Goal: Task Accomplishment & Management: Complete application form

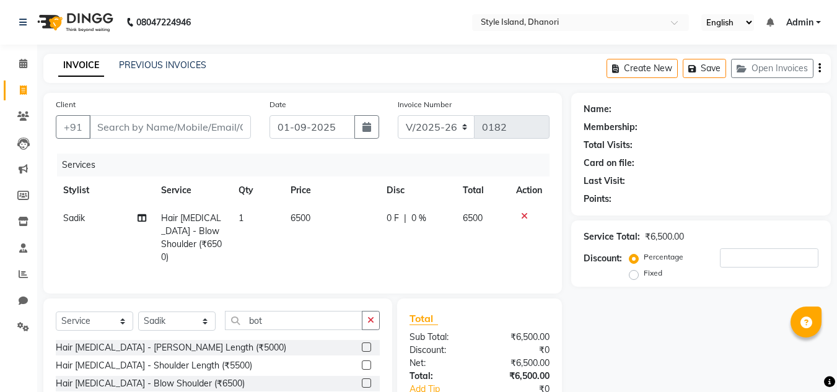
select select "8257"
select select "service"
select select "79222"
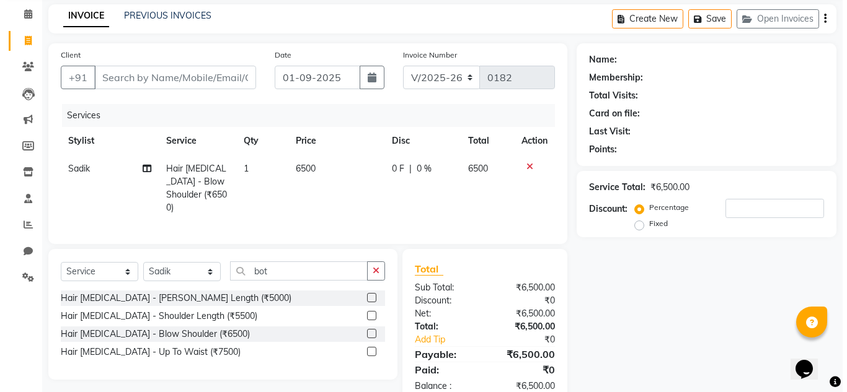
scroll to position [50, 0]
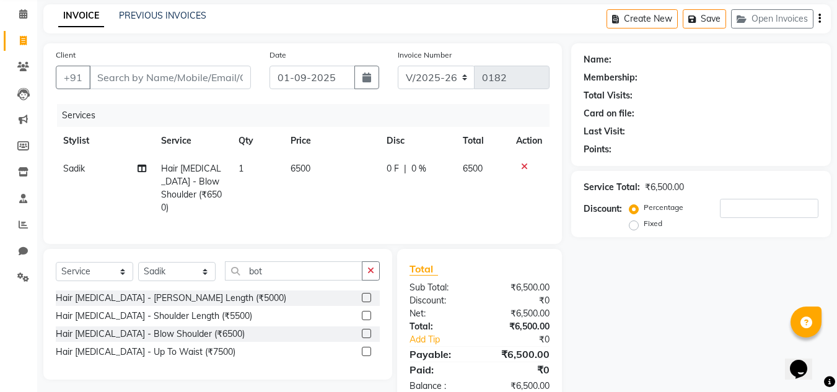
click at [366, 350] on label at bounding box center [366, 351] width 9 height 9
click at [366, 350] on input "checkbox" at bounding box center [366, 352] width 8 height 8
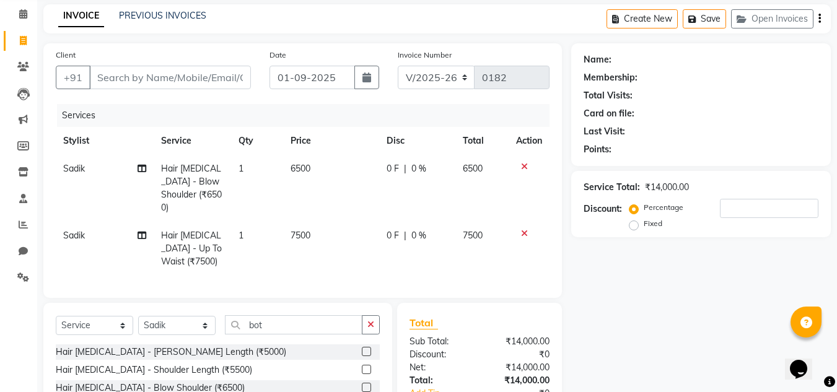
checkbox input "false"
click at [524, 169] on icon at bounding box center [524, 166] width 7 height 9
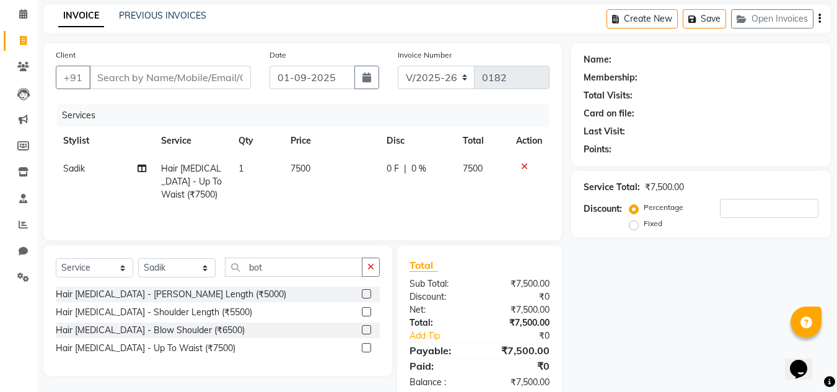
click at [313, 168] on td "7500" at bounding box center [331, 182] width 96 height 54
select select "79222"
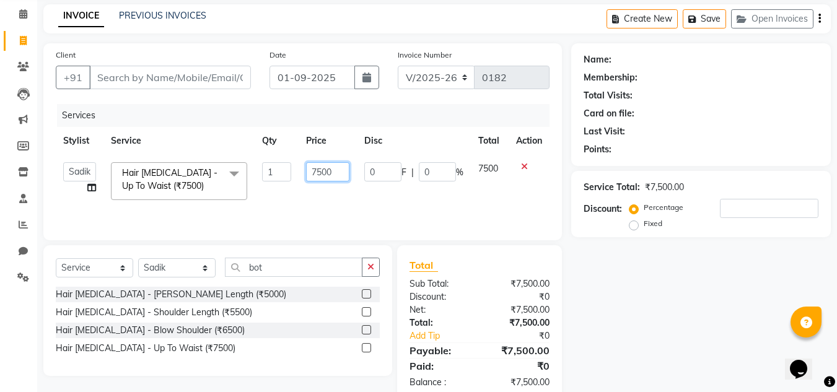
click at [335, 169] on input "7500" at bounding box center [327, 171] width 43 height 19
type input "7000"
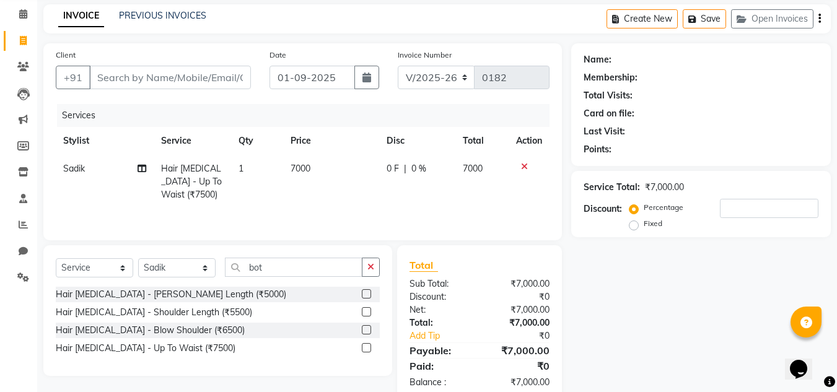
click at [725, 294] on div "Name: Membership: Total Visits: Card on file: Last Visit: Points: Service Total…" at bounding box center [705, 222] width 269 height 358
click at [372, 272] on button "button" at bounding box center [371, 267] width 18 height 19
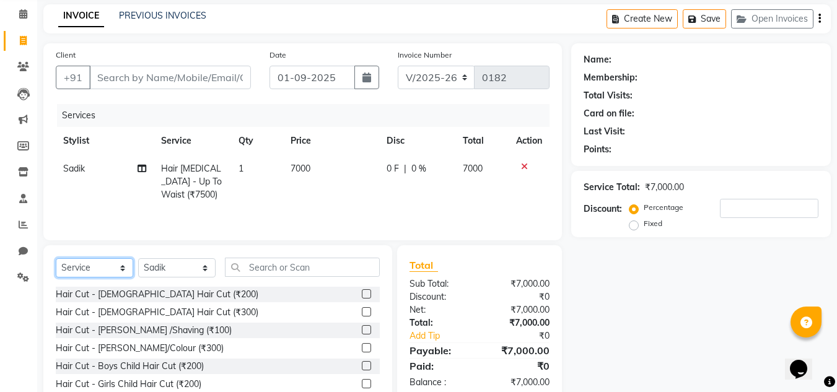
click at [108, 262] on select "Select Service Product Membership Package Voucher Prepaid Gift Card" at bounding box center [94, 267] width 77 height 19
select select "product"
click at [56, 258] on select "Select Service Product Membership Package Voucher Prepaid Gift Card" at bounding box center [94, 267] width 77 height 19
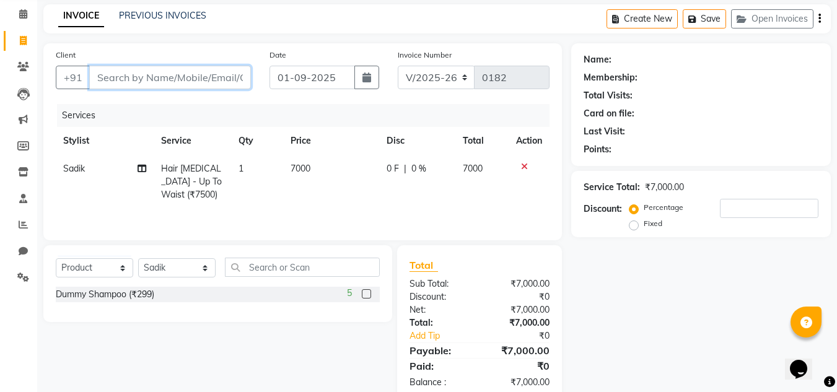
click at [192, 79] on input "Client" at bounding box center [170, 78] width 162 height 24
click at [298, 171] on span "7000" at bounding box center [301, 168] width 20 height 11
select select "79222"
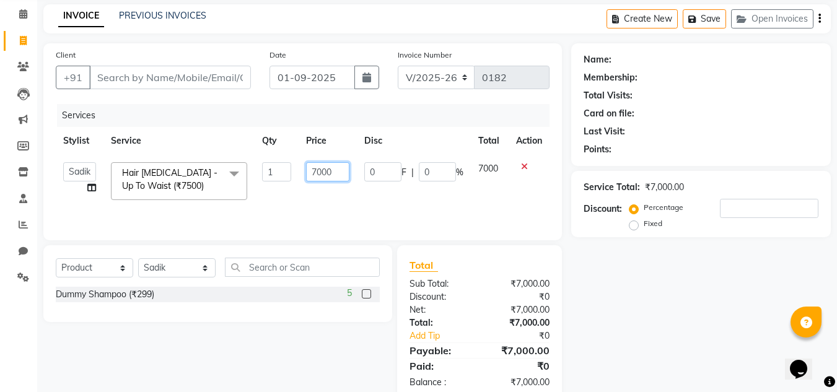
click at [335, 170] on input "7000" at bounding box center [327, 171] width 43 height 19
type input "7"
type input "6500"
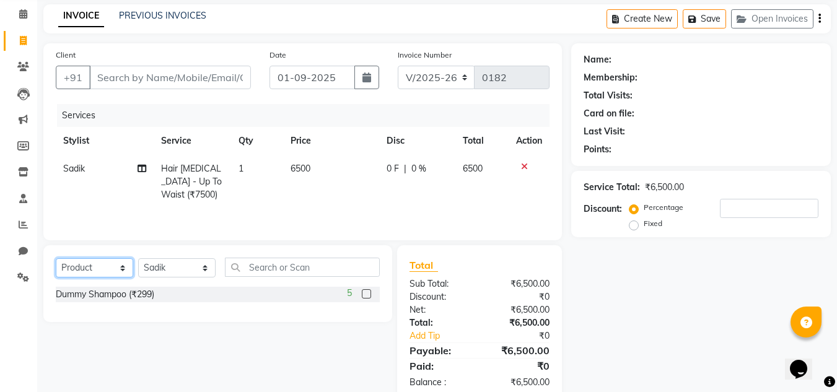
click at [95, 267] on select "Select Service Product Membership Package Voucher Prepaid Gift Card" at bounding box center [94, 267] width 77 height 19
select select "service"
click at [56, 258] on select "Select Service Product Membership Package Voucher Prepaid Gift Card" at bounding box center [94, 267] width 77 height 19
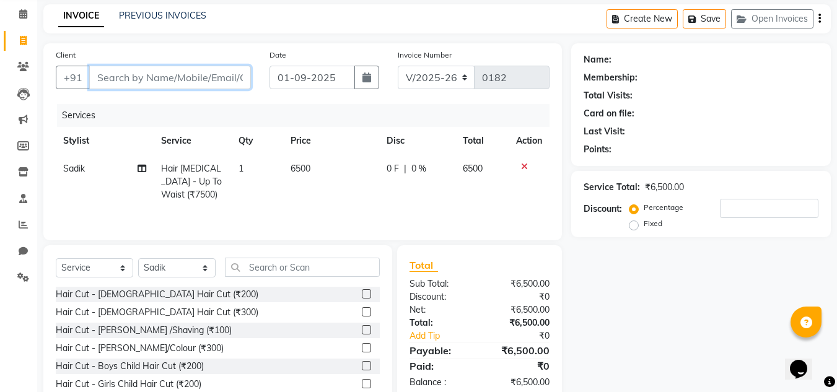
click at [118, 82] on input "Client" at bounding box center [170, 78] width 162 height 24
type input "7"
type input "0"
type input "7263037500"
click at [231, 82] on span "Add Client" at bounding box center [219, 77] width 49 height 12
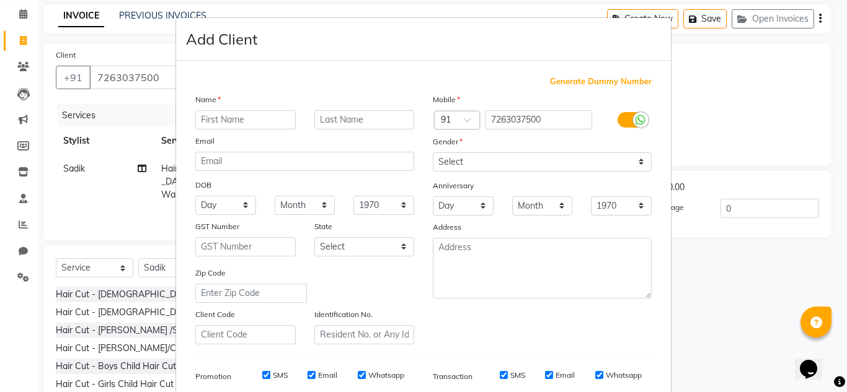
click at [228, 116] on input "text" at bounding box center [245, 119] width 100 height 19
type input "[PERSON_NAME]"
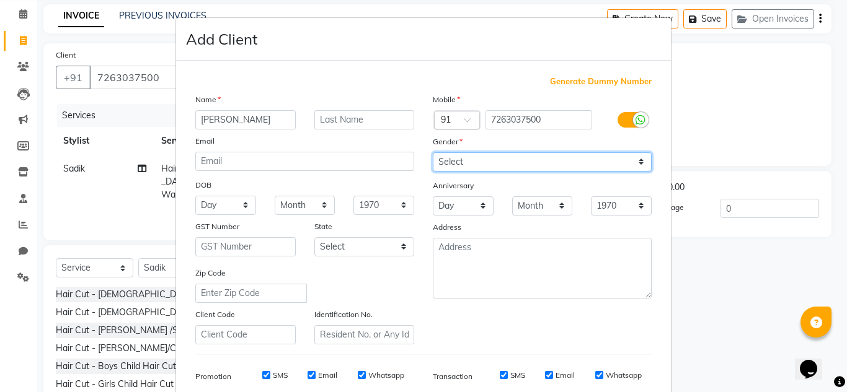
click at [482, 155] on select "Select [DEMOGRAPHIC_DATA] [DEMOGRAPHIC_DATA] Other Prefer Not To Say" at bounding box center [542, 161] width 219 height 19
select select "[DEMOGRAPHIC_DATA]"
click at [433, 152] on select "Select [DEMOGRAPHIC_DATA] [DEMOGRAPHIC_DATA] Other Prefer Not To Say" at bounding box center [542, 161] width 219 height 19
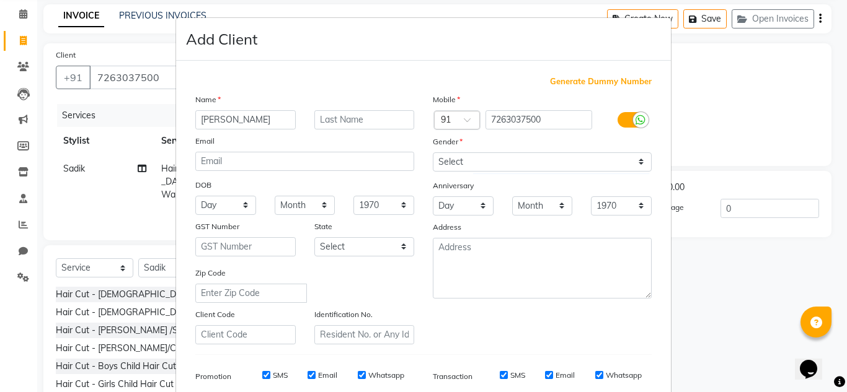
click at [479, 311] on div "Mobile Country Code × 91 7263037500 Gender Select [DEMOGRAPHIC_DATA] [DEMOGRAPH…" at bounding box center [541, 219] width 237 height 252
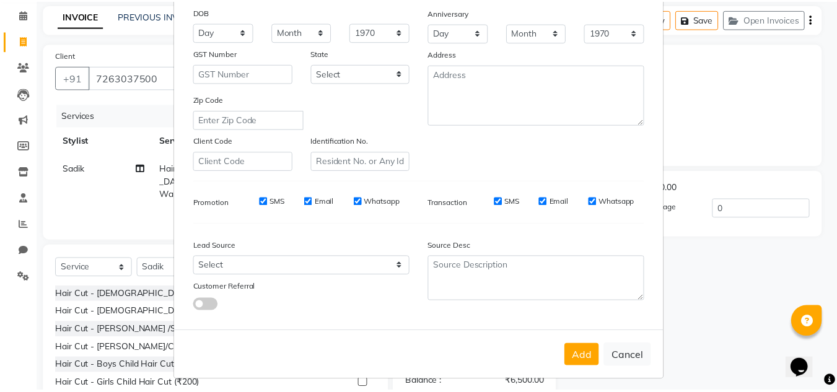
scroll to position [180, 0]
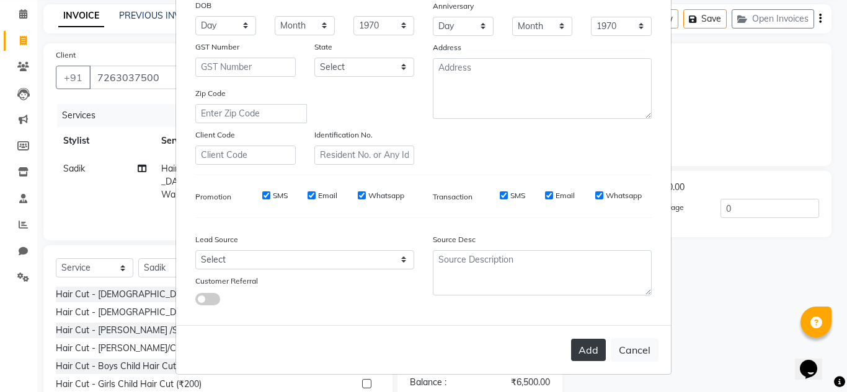
click at [580, 350] on button "Add" at bounding box center [588, 350] width 35 height 22
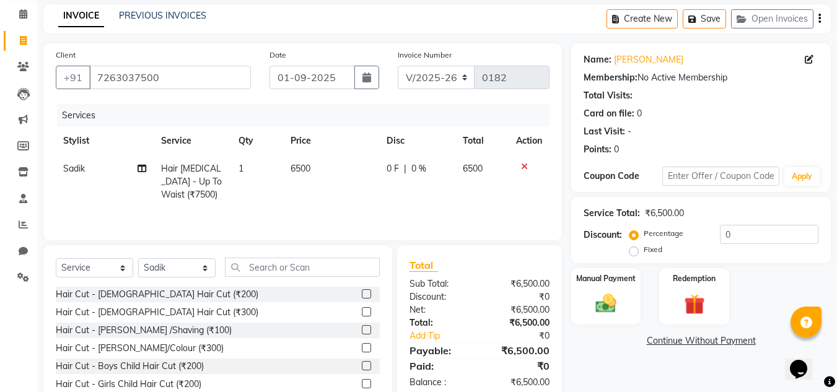
click at [687, 355] on div "Name: [PERSON_NAME] Membership: No Active Membership Total Visits: Card on file…" at bounding box center [705, 235] width 269 height 385
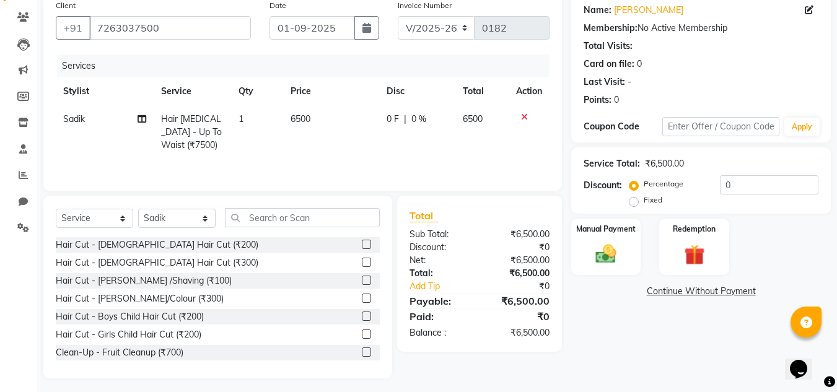
scroll to position [104, 0]
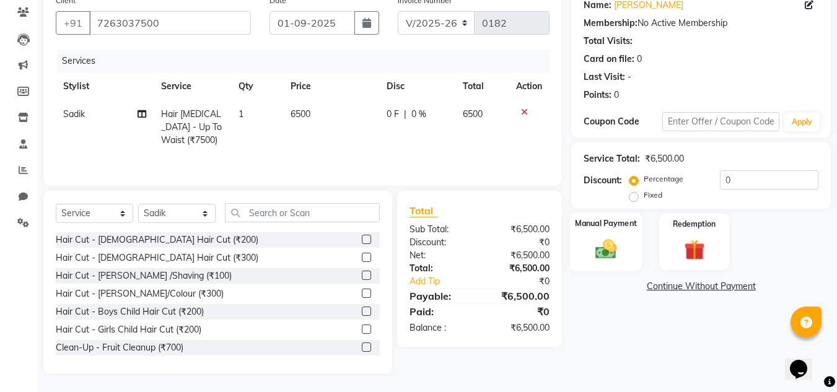
click at [614, 242] on img at bounding box center [606, 249] width 35 height 25
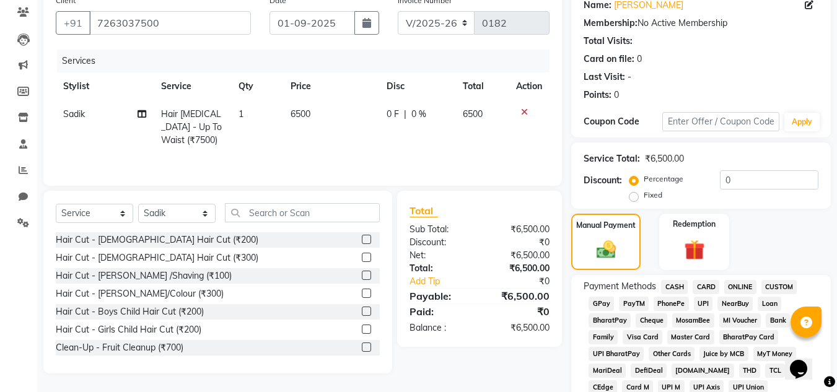
click at [727, 286] on span "ONLINE" at bounding box center [741, 287] width 32 height 14
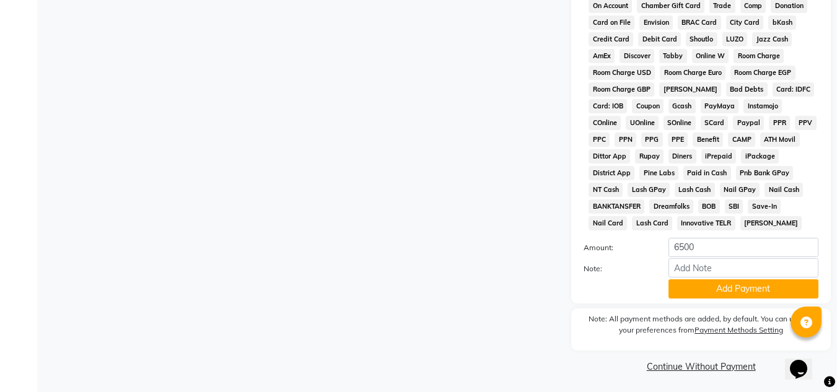
scroll to position [555, 0]
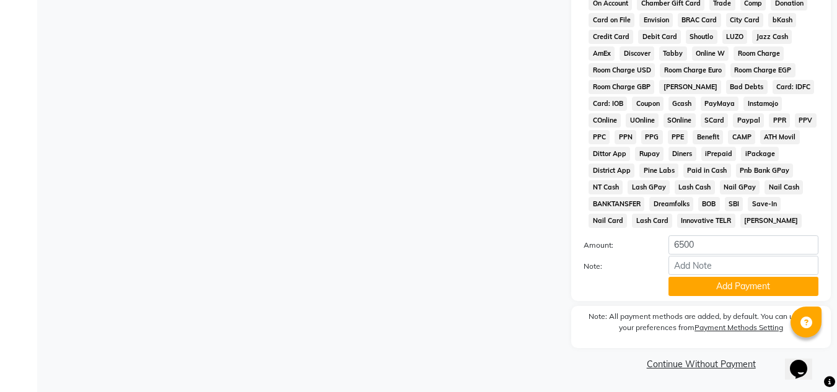
click at [746, 286] on button "Add Payment" at bounding box center [744, 286] width 150 height 19
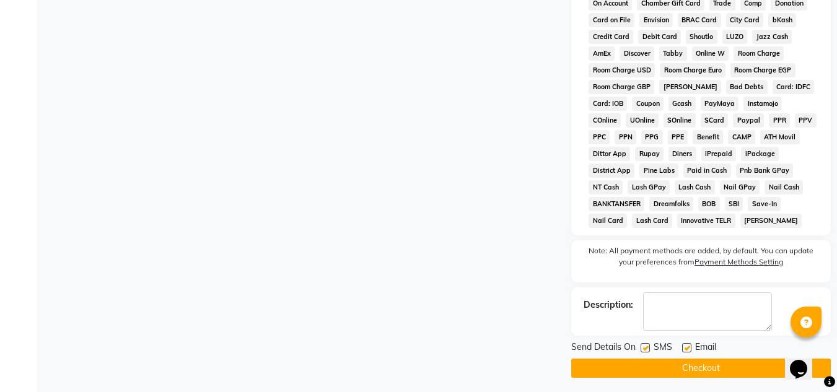
click at [640, 361] on button "Checkout" at bounding box center [701, 368] width 260 height 19
